Goal: Transaction & Acquisition: Purchase product/service

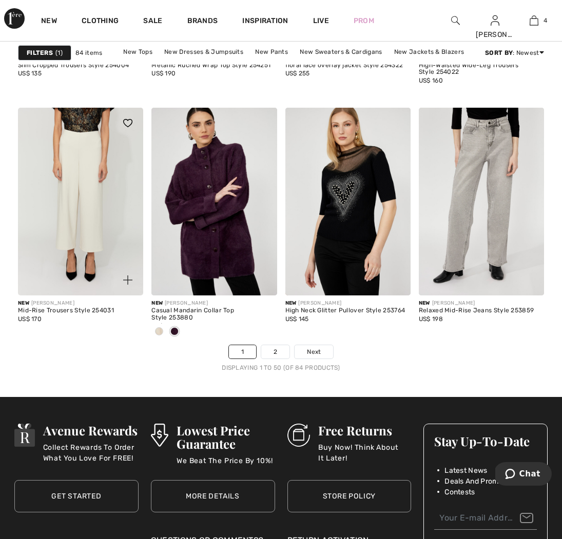
scroll to position [3520, 0]
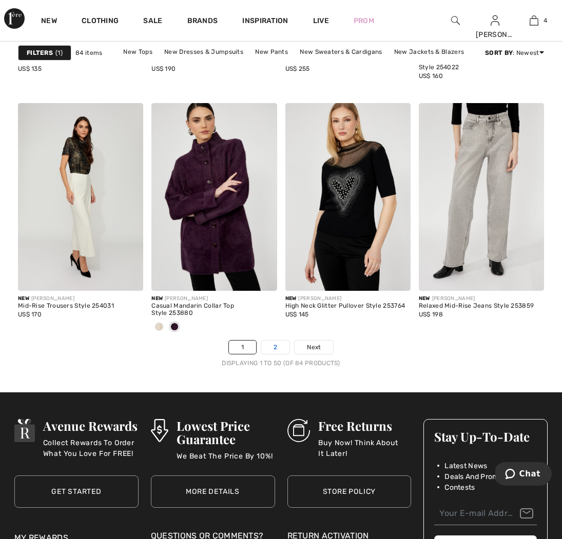
click at [272, 350] on link "2" at bounding box center [275, 347] width 28 height 13
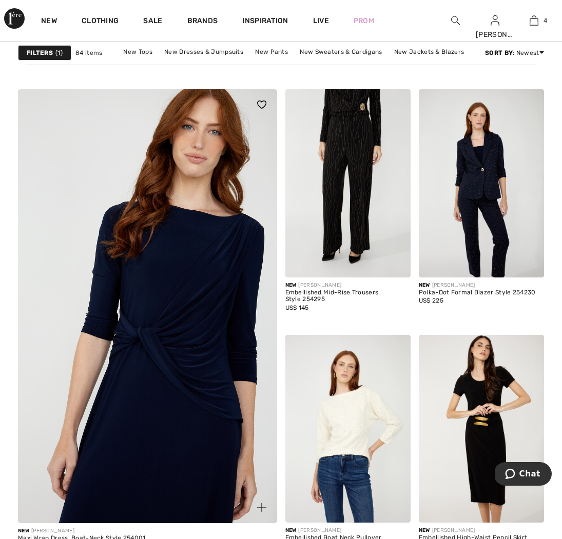
scroll to position [1970, 0]
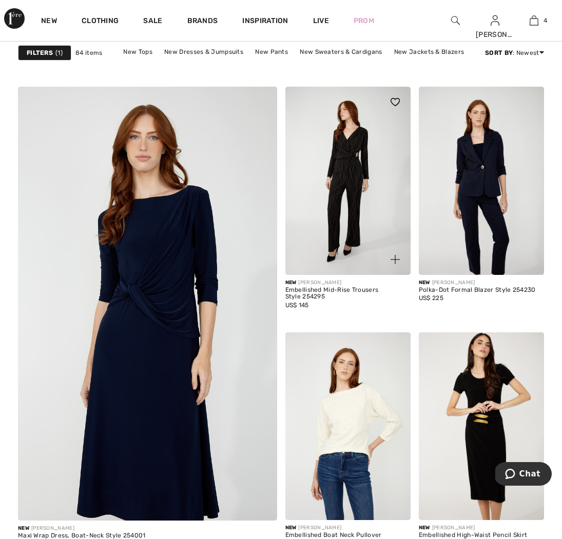
click at [349, 152] on img at bounding box center [347, 181] width 125 height 188
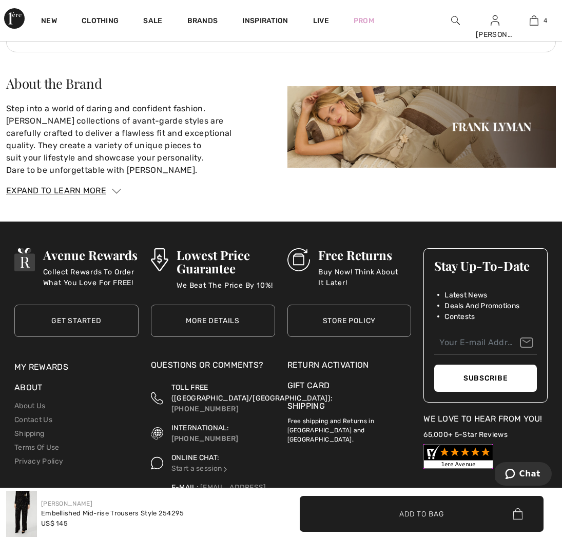
scroll to position [1566, 0]
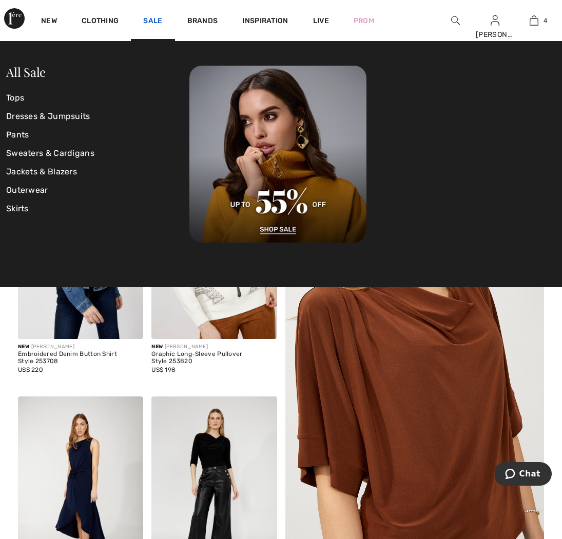
click at [150, 21] on link "Sale" at bounding box center [152, 21] width 19 height 11
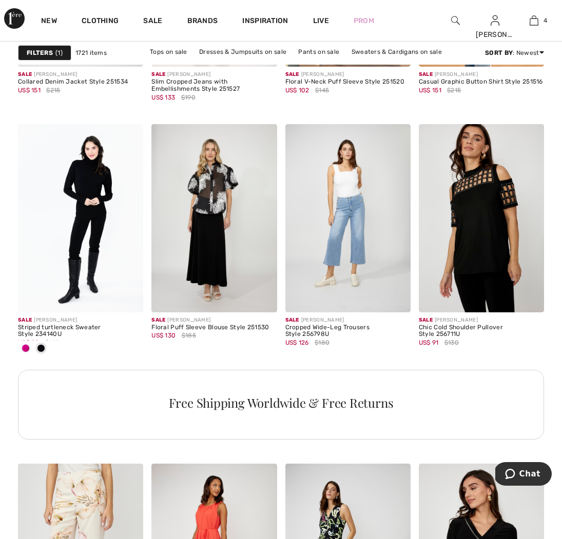
scroll to position [778, 0]
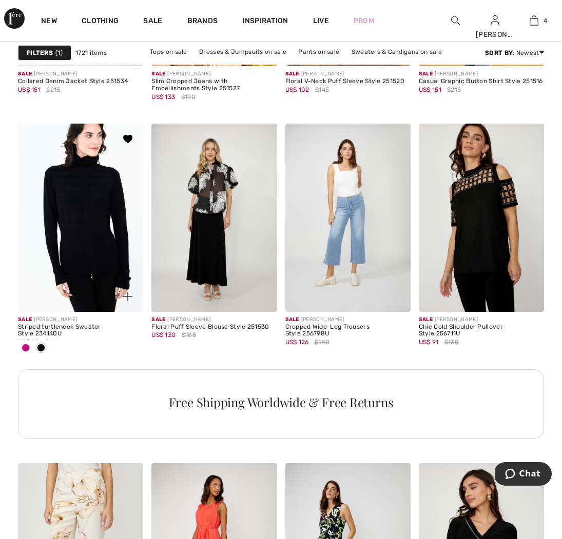
click at [124, 175] on img at bounding box center [80, 218] width 125 height 188
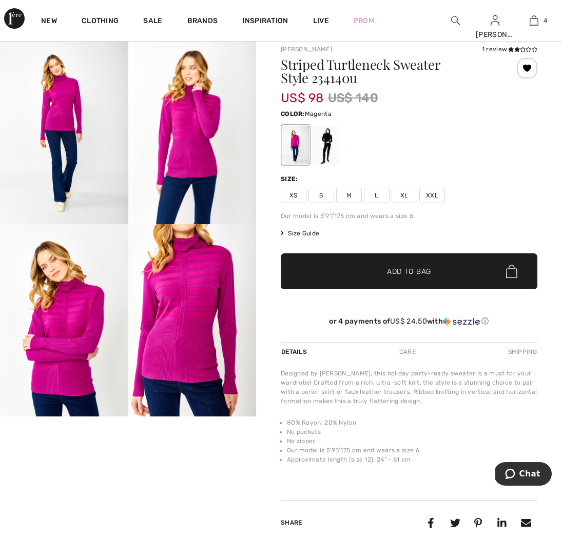
scroll to position [24, 0]
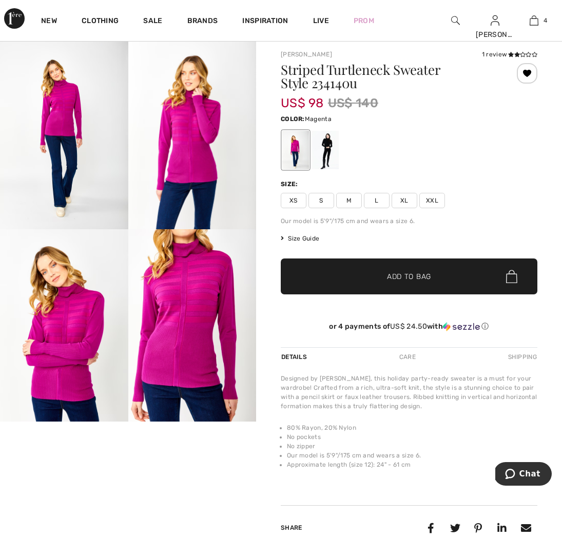
click at [351, 202] on span "M" at bounding box center [349, 200] width 26 height 15
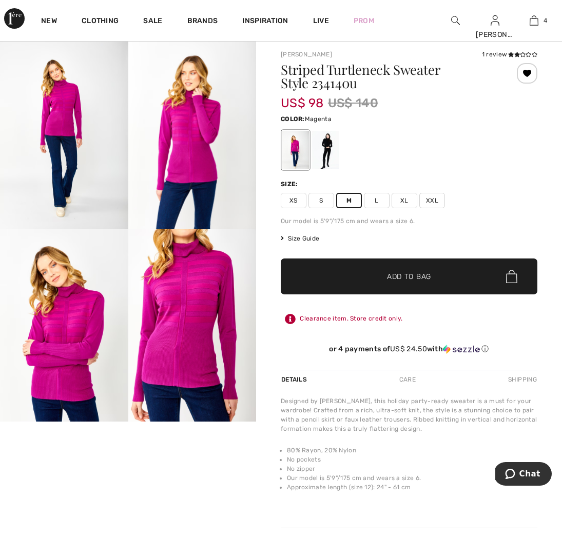
click at [505, 54] on div "1 review" at bounding box center [509, 54] width 55 height 9
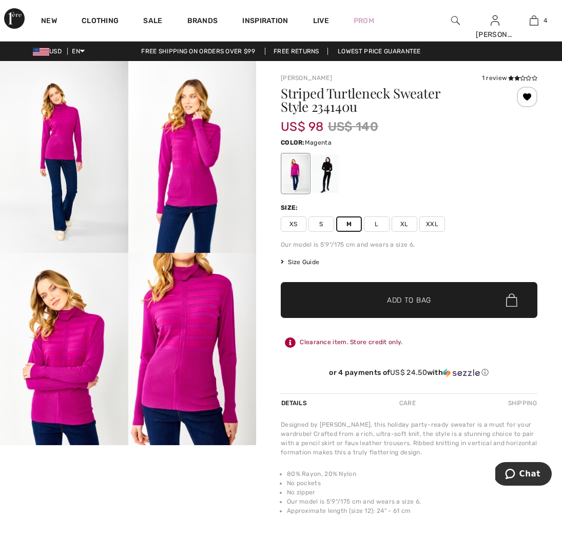
scroll to position [0, 0]
click at [330, 172] on div at bounding box center [325, 173] width 27 height 38
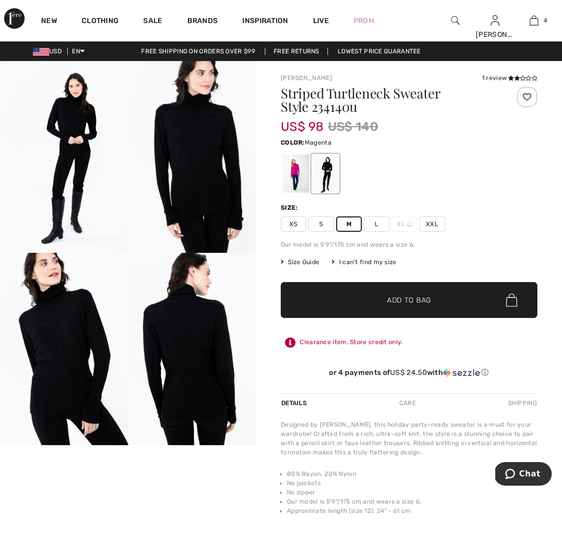
click at [296, 174] on div at bounding box center [295, 173] width 27 height 38
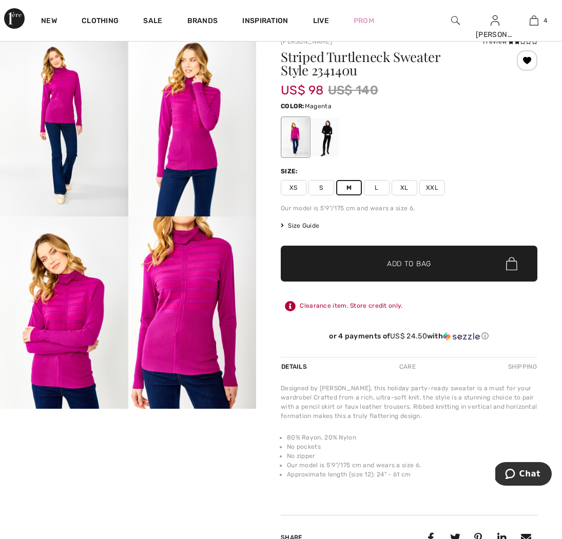
scroll to position [37, 0]
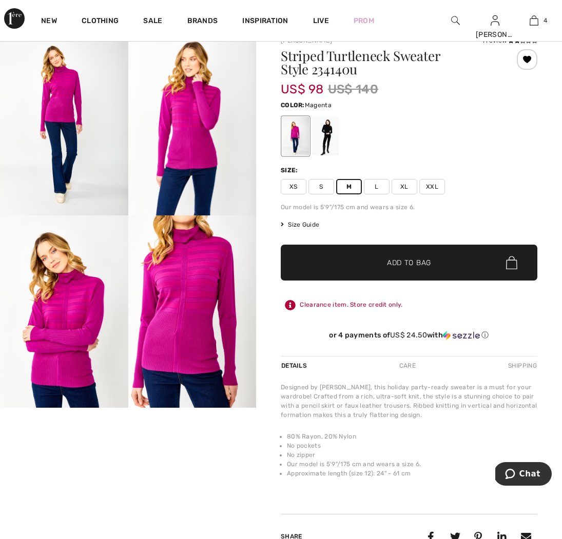
click at [67, 460] on video "Your browser does not support the video tag." at bounding box center [64, 440] width 128 height 64
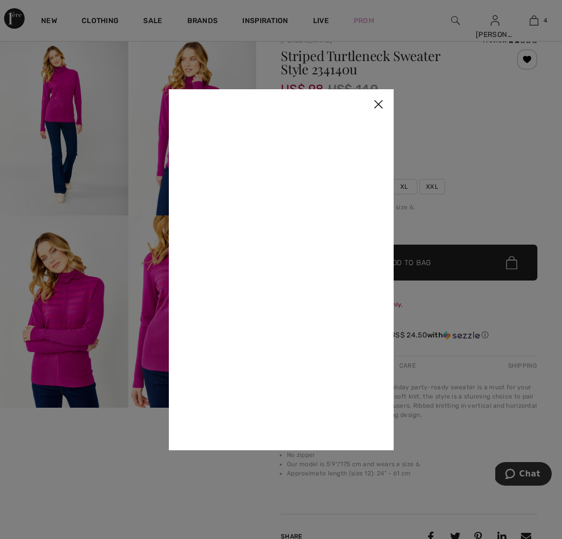
click at [67, 460] on div at bounding box center [281, 269] width 562 height 539
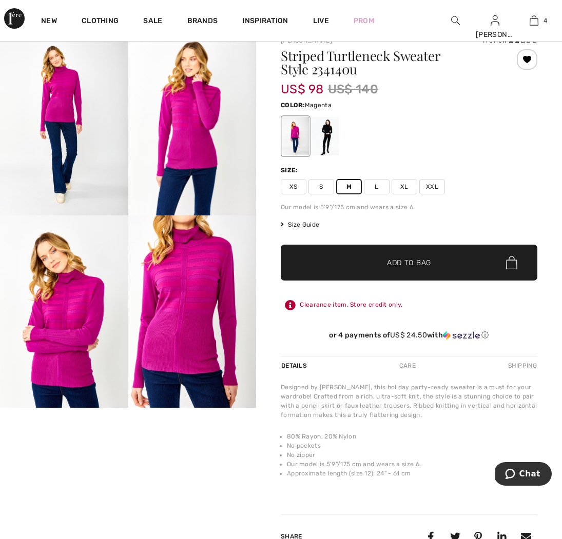
click at [27, 472] on video "Your browser does not support the video tag." at bounding box center [64, 440] width 128 height 64
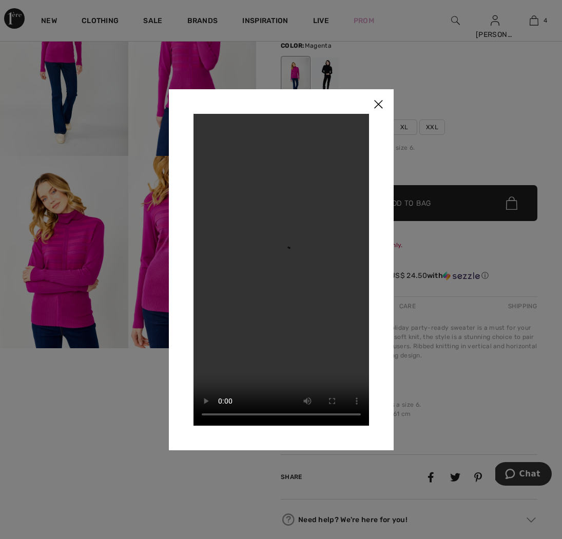
scroll to position [103, 0]
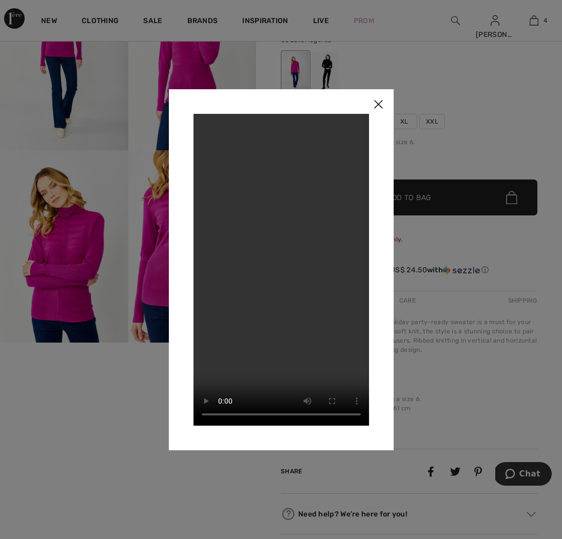
click at [379, 106] on img at bounding box center [378, 105] width 31 height 32
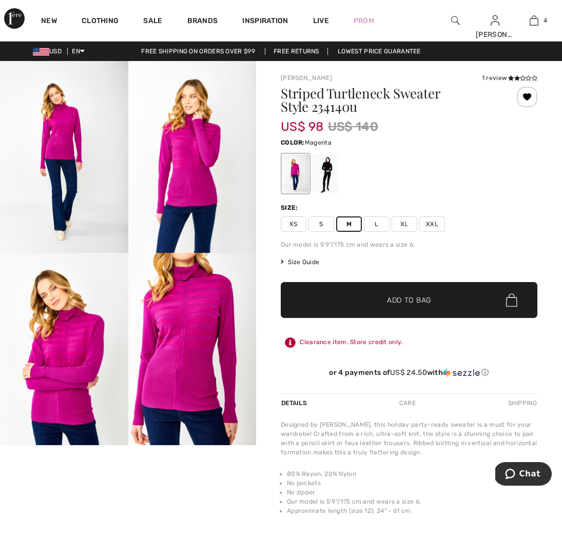
scroll to position [0, 0]
click at [411, 304] on span "Add to Bag" at bounding box center [409, 300] width 44 height 11
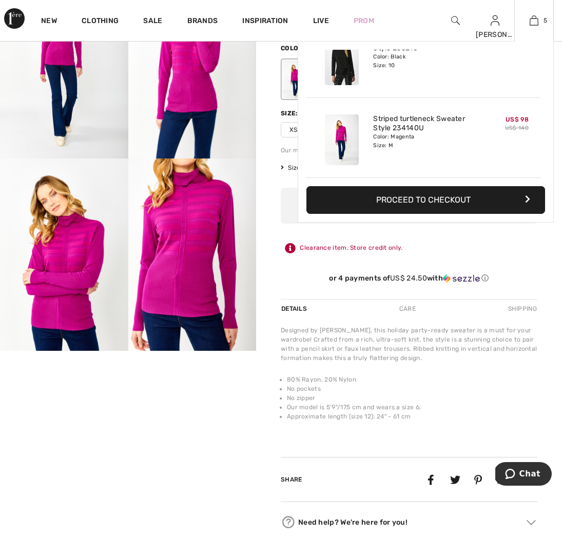
scroll to position [128, 0]
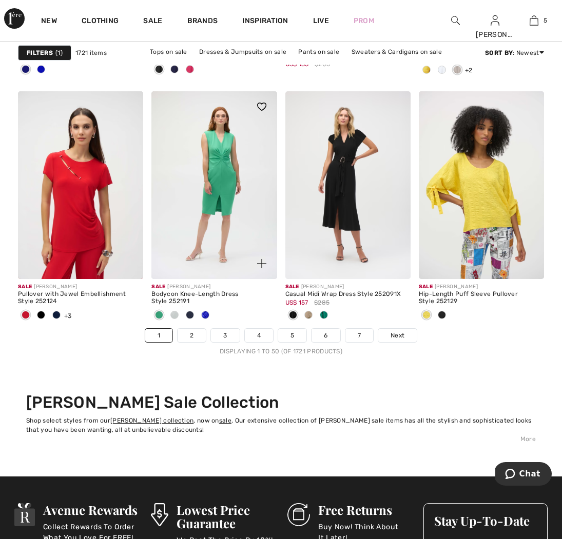
scroll to position [3548, 0]
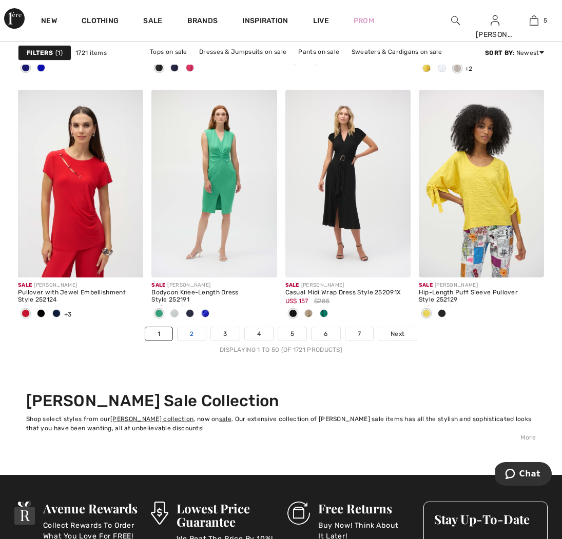
click at [188, 334] on link "2" at bounding box center [191, 333] width 28 height 13
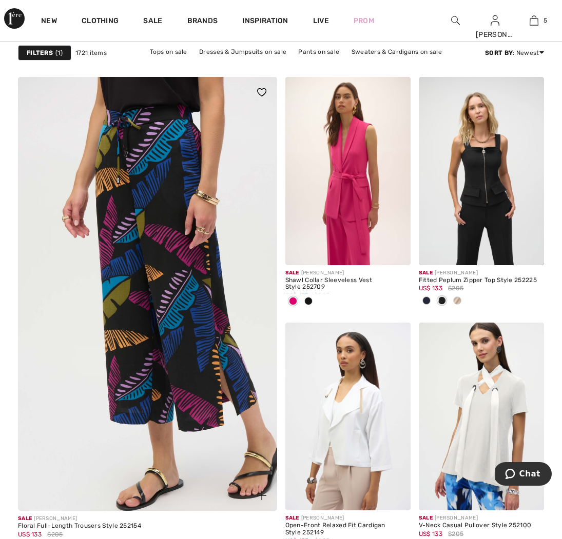
scroll to position [1995, 0]
